Goal: Use online tool/utility: Use online tool/utility

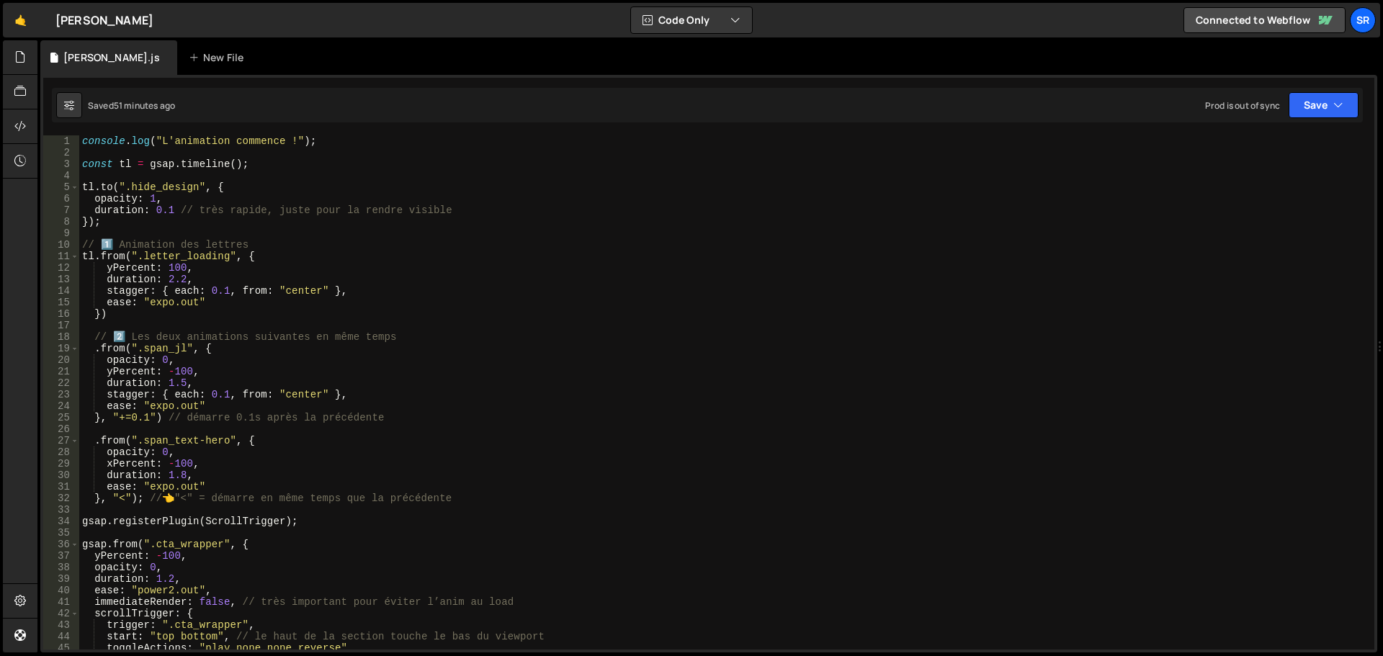
scroll to position [86, 0]
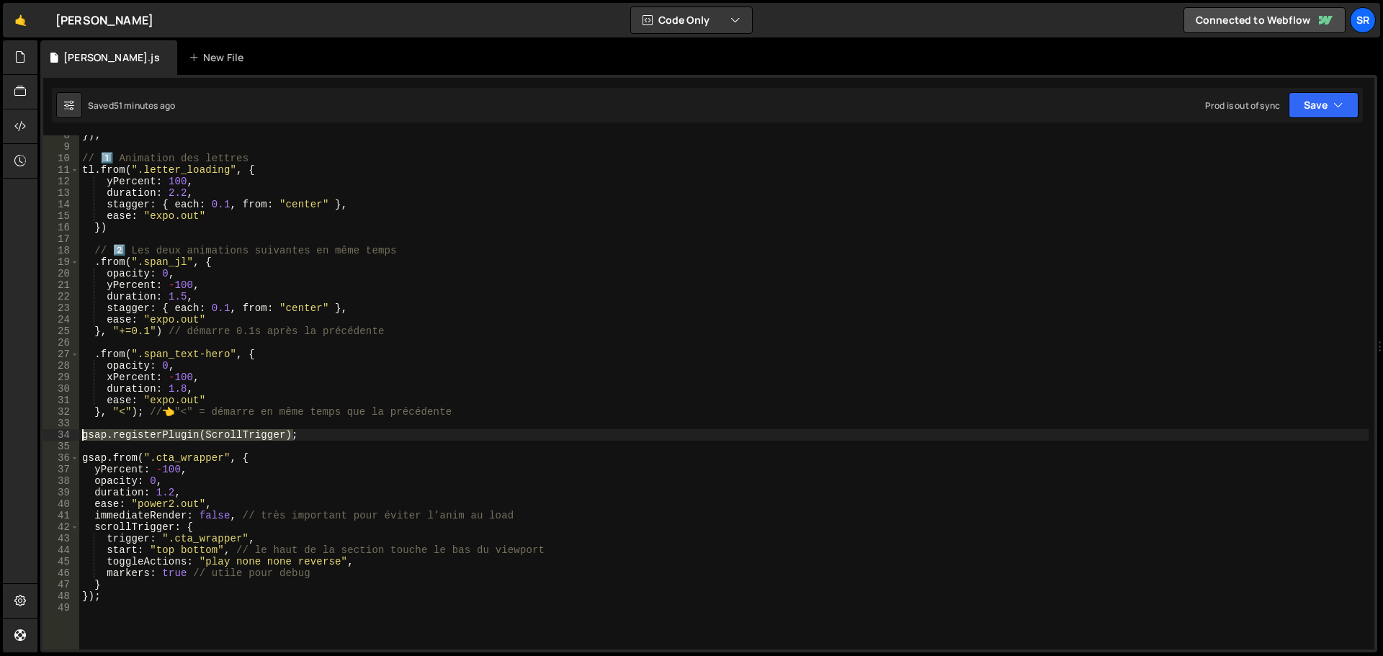
drag, startPoint x: 289, startPoint y: 437, endPoint x: 24, endPoint y: 440, distance: 265.0
click at [24, 440] on div "Hold on a sec... Are you certain you wish to leave this page? Any changes you'v…" at bounding box center [691, 328] width 1383 height 656
paste textarea
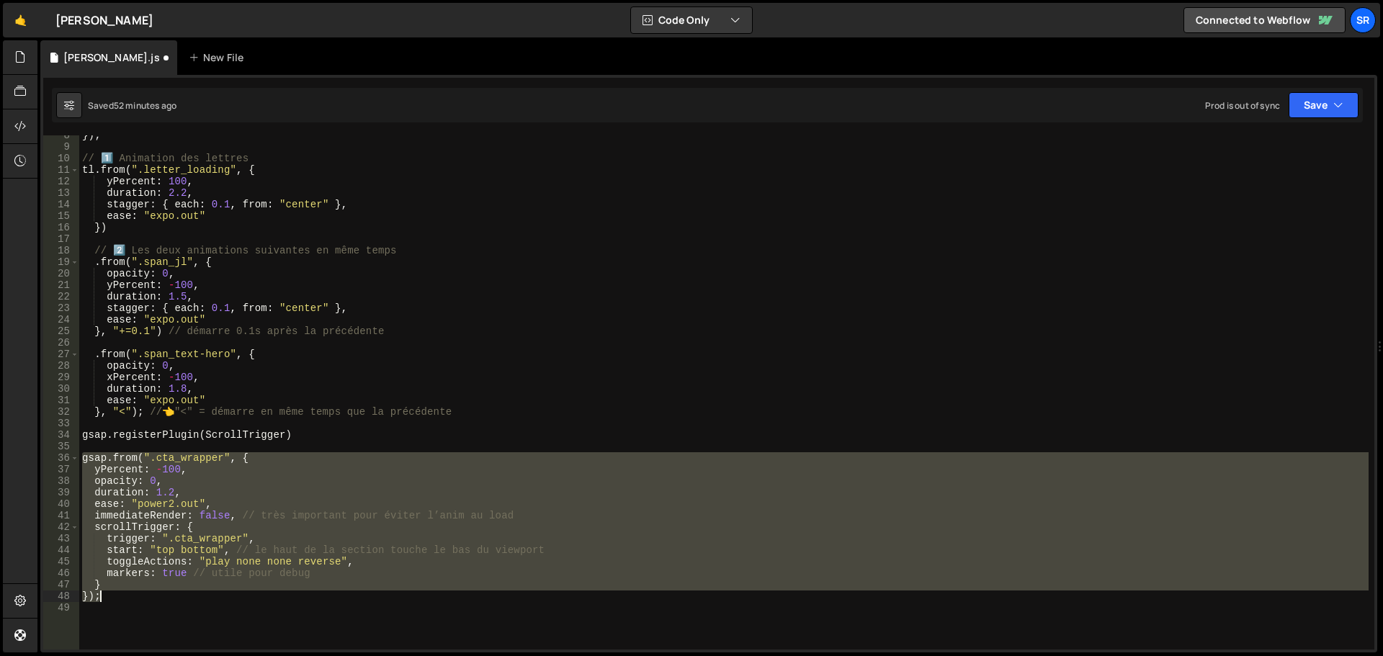
drag, startPoint x: 82, startPoint y: 459, endPoint x: 361, endPoint y: 594, distance: 310.2
click at [361, 594] on div "}) ; // 1️⃣ Animation des lettres tl . from ( ".letter_loading" , { yPercent : …" at bounding box center [723, 398] width 1289 height 537
type textarea "} });"
paste textarea
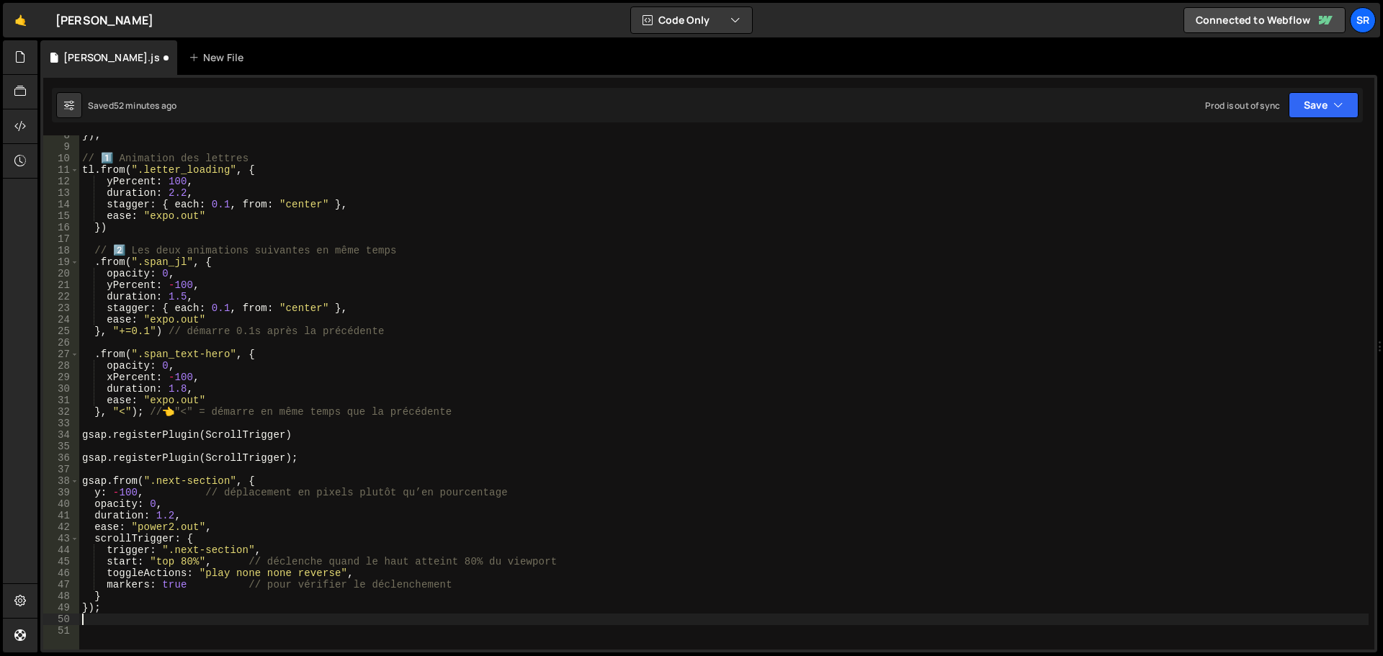
scroll to position [0, 0]
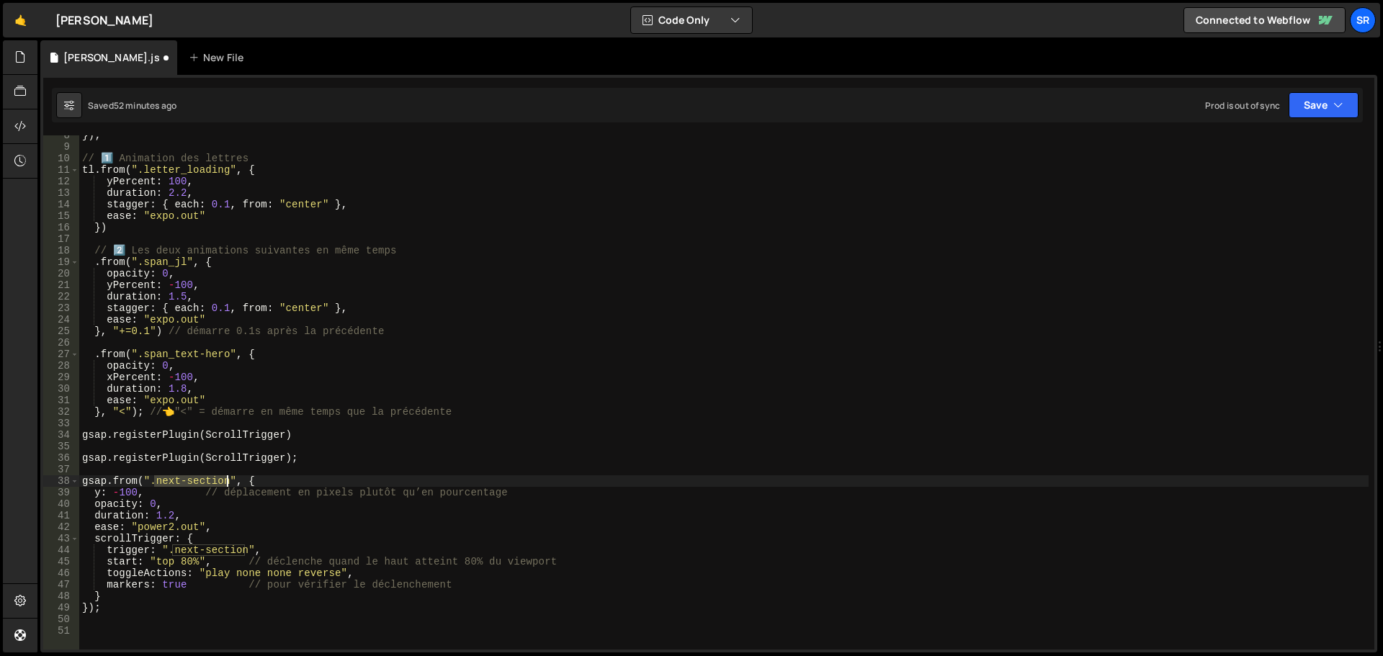
drag, startPoint x: 156, startPoint y: 482, endPoint x: 227, endPoint y: 484, distance: 71.3
click at [227, 484] on div "}) ; // 1️⃣ Animation des lettres tl . from ( ".letter_loading" , { yPercent : …" at bounding box center [723, 398] width 1289 height 537
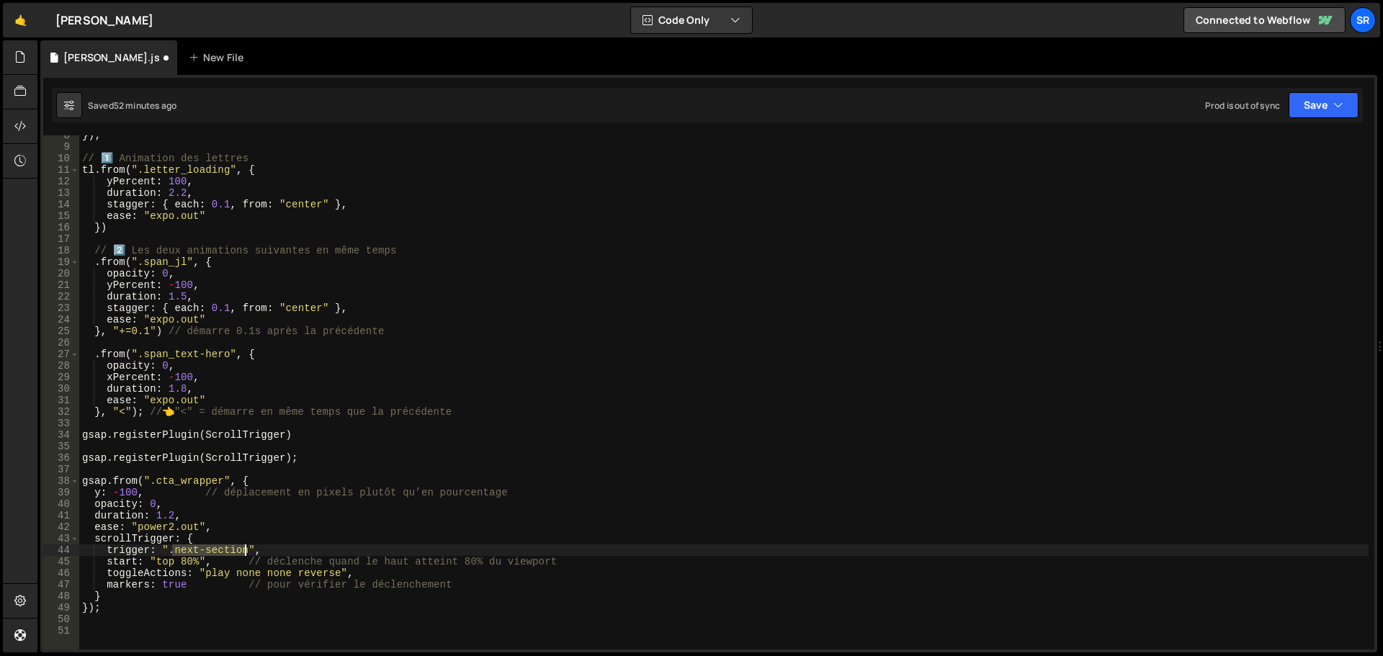
drag, startPoint x: 173, startPoint y: 551, endPoint x: 243, endPoint y: 550, distance: 69.9
click at [243, 550] on div "}) ; // 1️⃣ Animation des lettres tl . from ( ".letter_loading" , { yPercent : …" at bounding box center [723, 398] width 1289 height 537
click at [1306, 117] on button "Save" at bounding box center [1323, 105] width 70 height 26
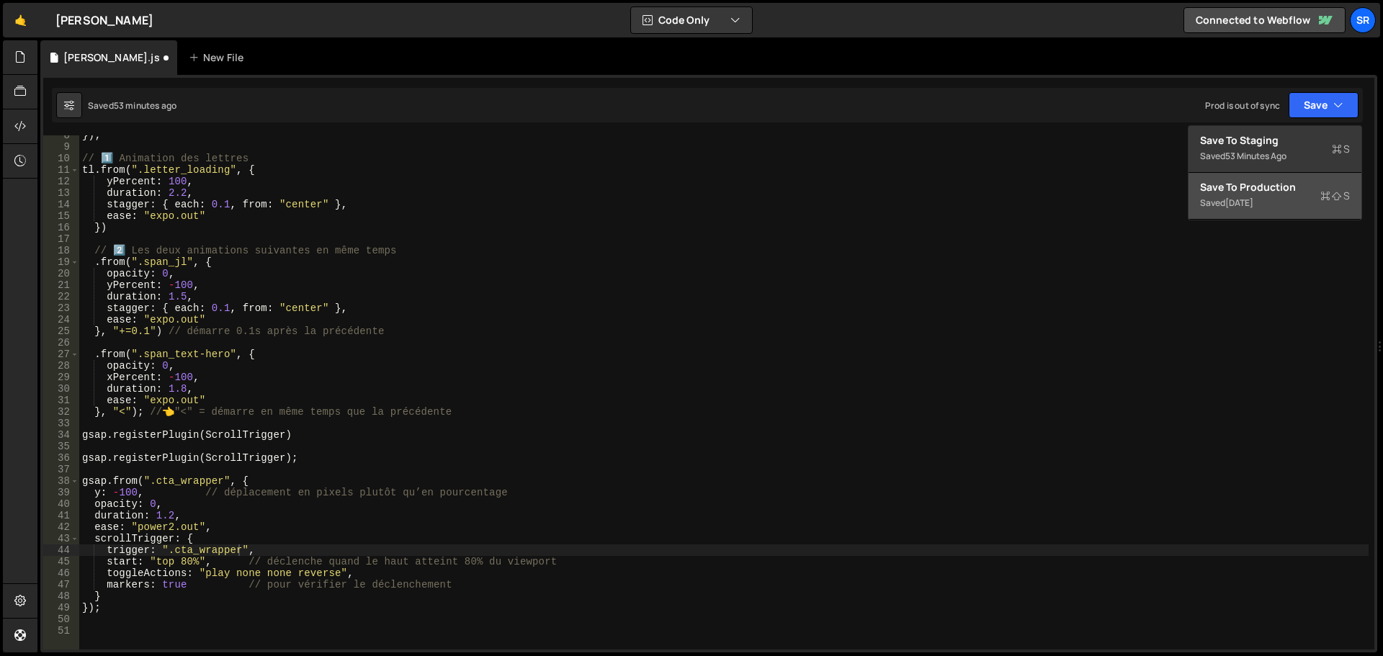
click at [1291, 192] on div "Save to Production S" at bounding box center [1275, 187] width 150 height 14
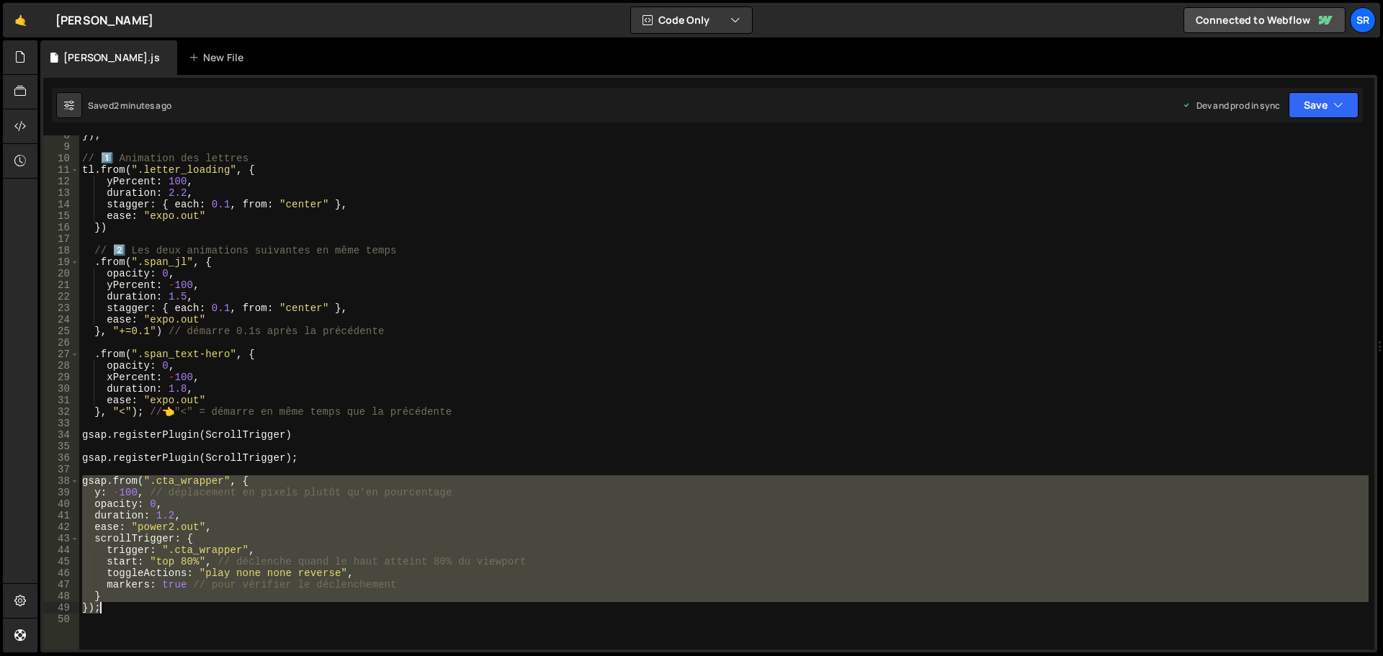
drag, startPoint x: 82, startPoint y: 486, endPoint x: 411, endPoint y: 608, distance: 350.9
click at [411, 608] on div "}) ; // 1️⃣ Animation des lettres tl . from ( ".letter_loading" , { yPercent : …" at bounding box center [723, 398] width 1289 height 537
type textarea "} });"
paste textarea
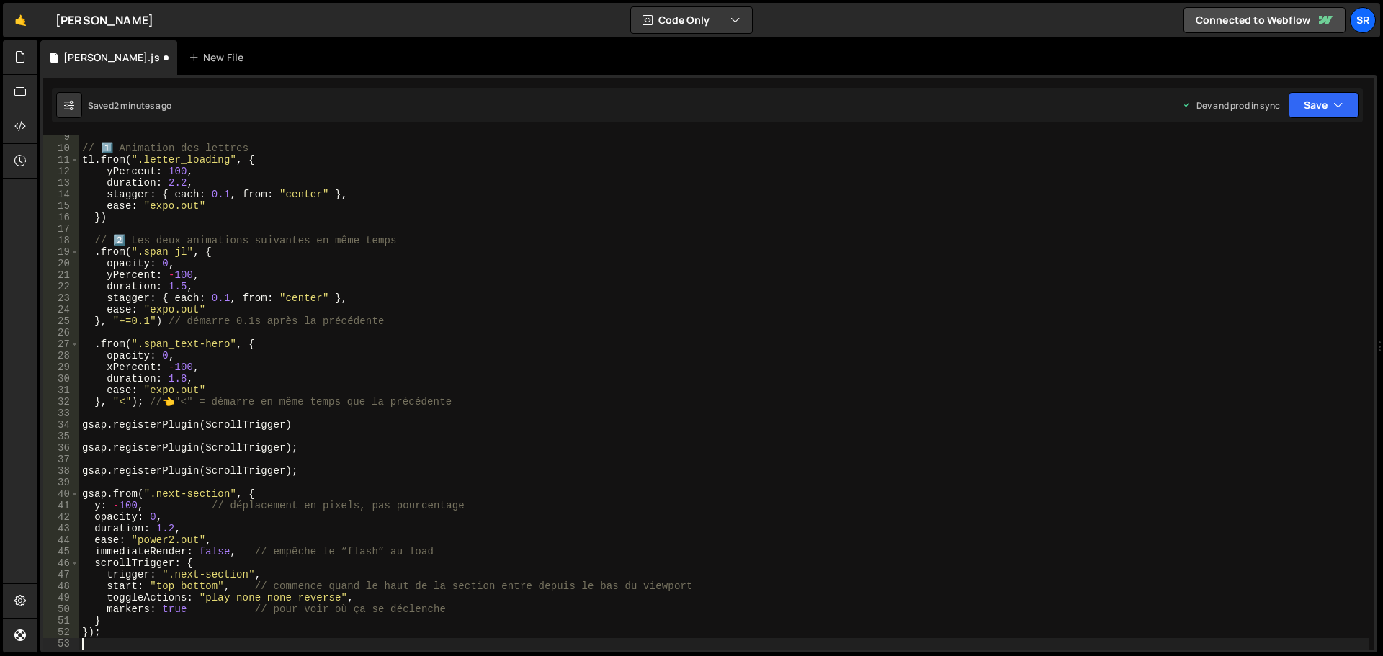
scroll to position [96, 0]
drag, startPoint x: 286, startPoint y: 472, endPoint x: 143, endPoint y: 465, distance: 143.4
click at [143, 465] on div "// 1️⃣ Animation des lettres tl . from ( ".letter_loading" , { yPercent : 100 ,…" at bounding box center [723, 399] width 1289 height 537
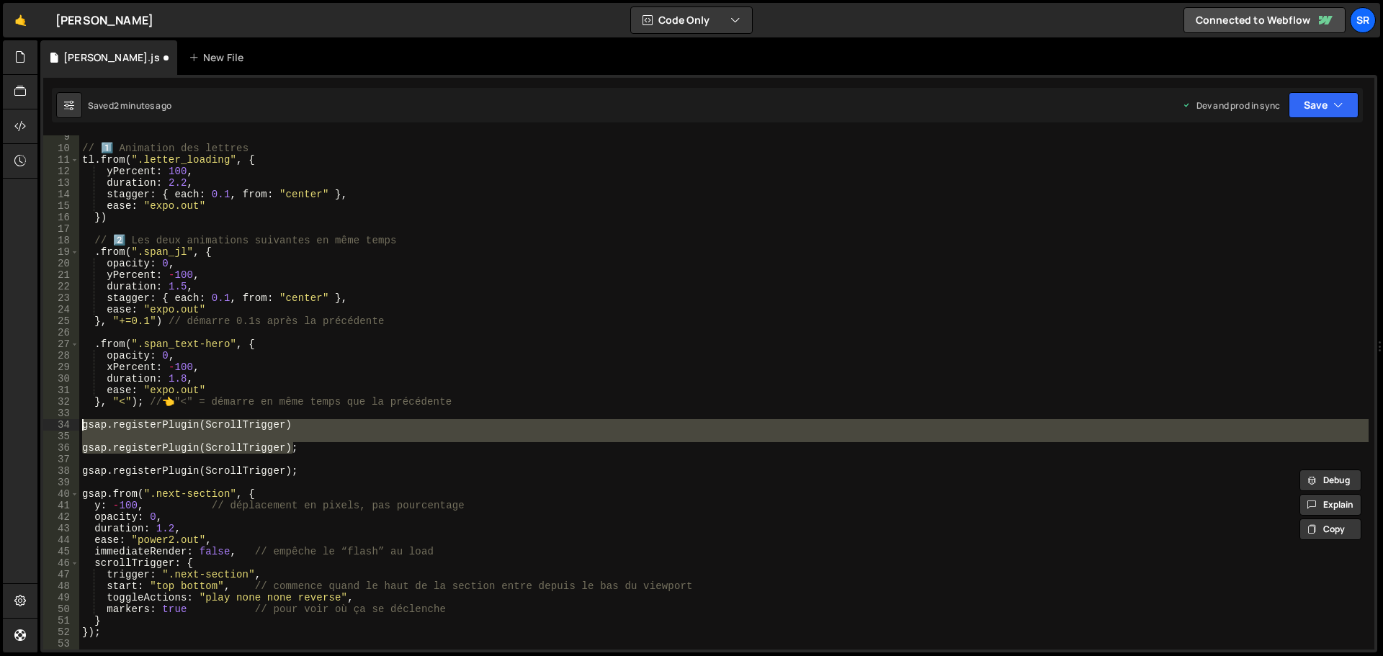
drag, startPoint x: 306, startPoint y: 446, endPoint x: 67, endPoint y: 426, distance: 239.9
click at [67, 426] on div "gsap.registerPlugin(ScrollTrigger); 9 10 11 12 13 14 15 16 17 18 19 20 21 22 23…" at bounding box center [708, 392] width 1331 height 514
type textarea "gsap.registerPlugin(ScrollTrigger)"
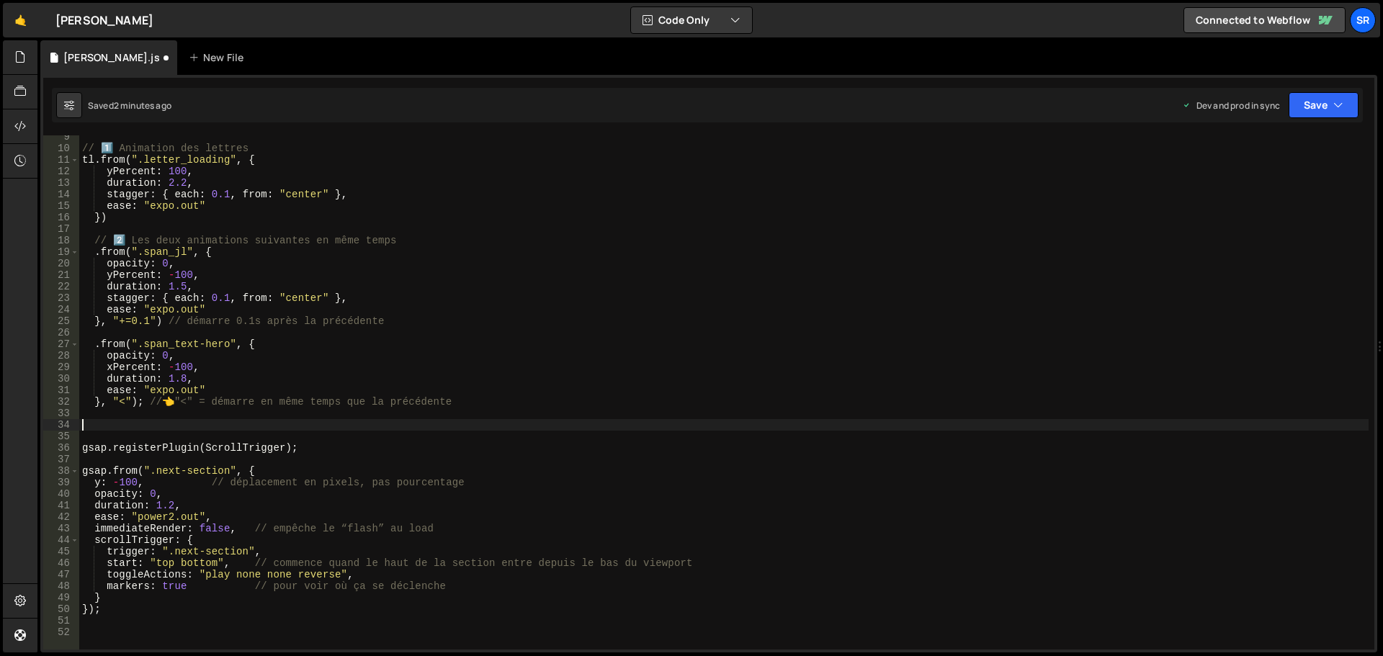
click at [242, 472] on div "// 1️⃣ Animation des lettres tl . from ( ".letter_loading" , { yPercent : 100 ,…" at bounding box center [723, 399] width 1289 height 537
drag, startPoint x: 155, startPoint y: 471, endPoint x: 224, endPoint y: 470, distance: 69.1
click at [224, 470] on div "// 1️⃣ Animation des lettres tl . from ( ".letter_loading" , { yPercent : 100 ,…" at bounding box center [723, 399] width 1289 height 537
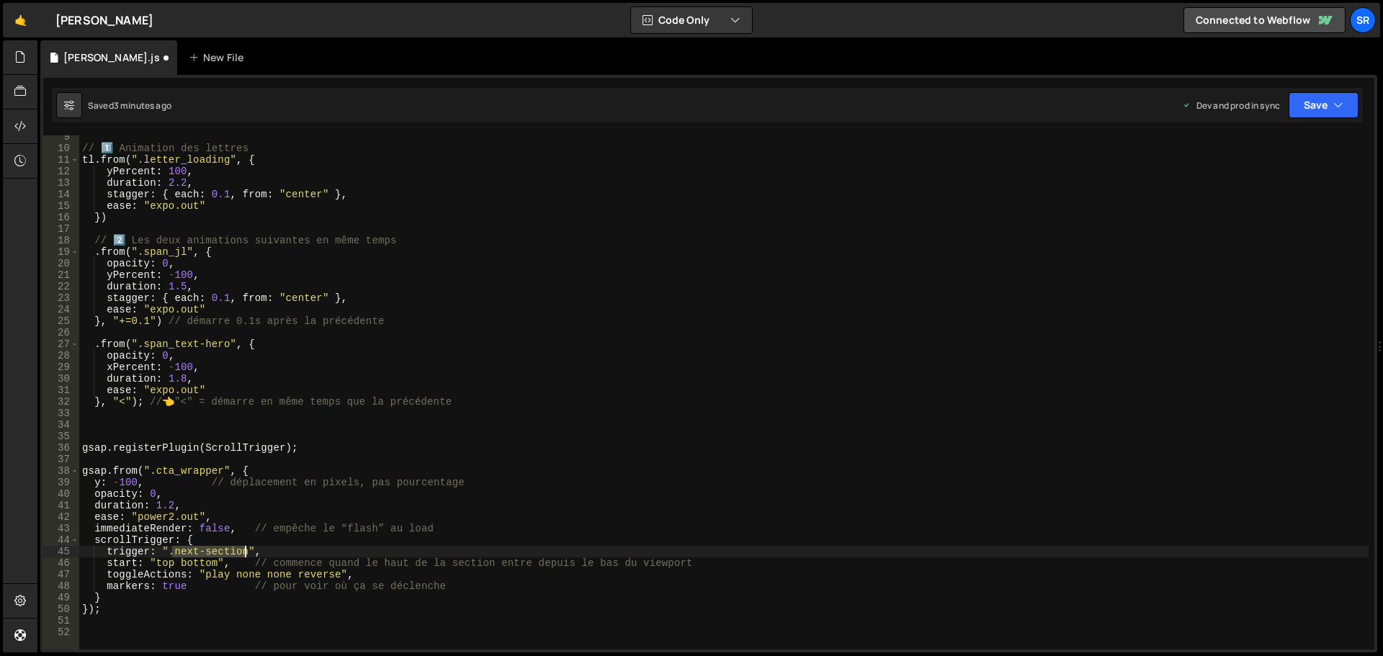
drag, startPoint x: 172, startPoint y: 552, endPoint x: 243, endPoint y: 552, distance: 70.6
click at [243, 552] on div "// 1️⃣ Animation des lettres tl . from ( ".letter_loading" , { yPercent : 100 ,…" at bounding box center [723, 399] width 1289 height 537
type textarea "trigger: ".cta_wrapper","
click at [1316, 106] on button "Save" at bounding box center [1323, 105] width 70 height 26
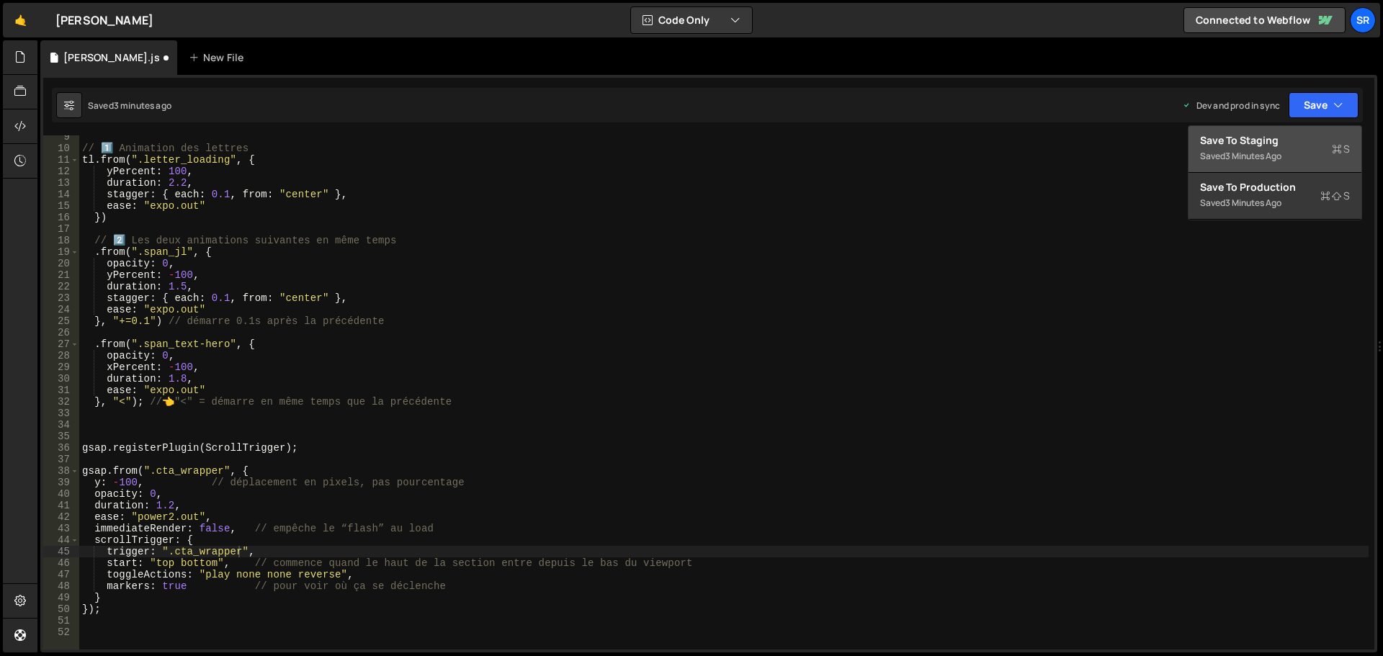
click at [1226, 156] on div "Saved 3 minutes ago" at bounding box center [1275, 156] width 150 height 17
